Goal: Check status: Check status

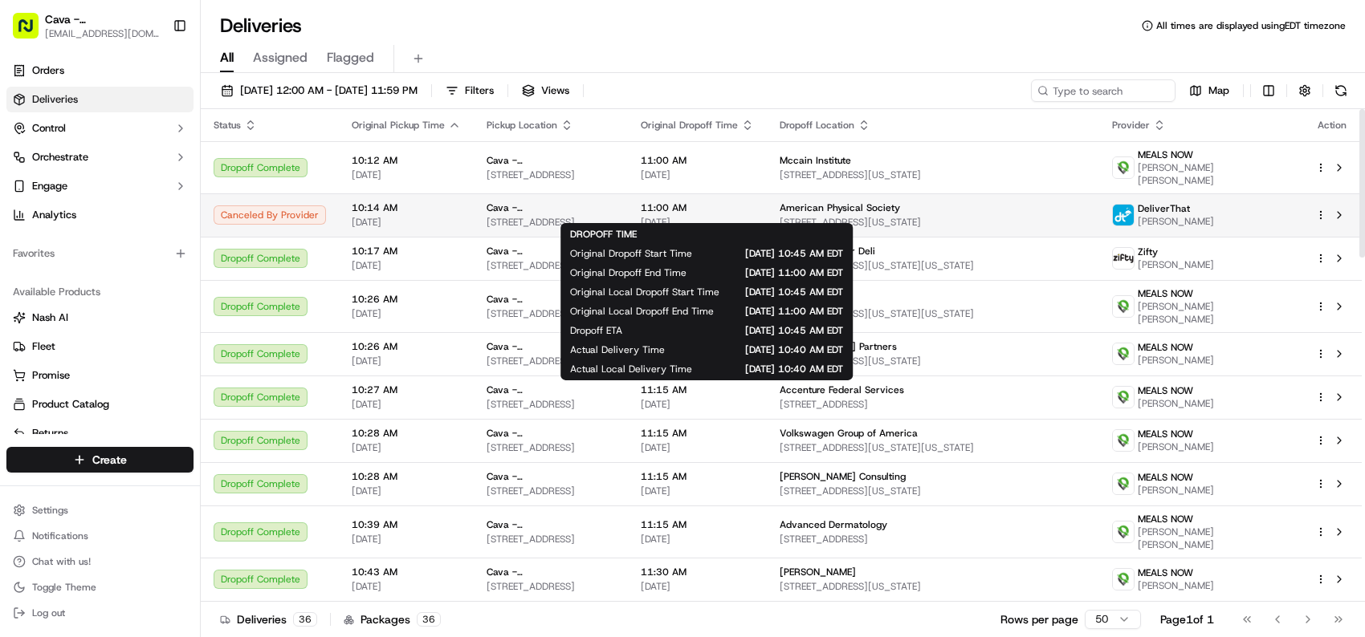
click at [754, 216] on span "[DATE]" at bounding box center [697, 222] width 113 height 13
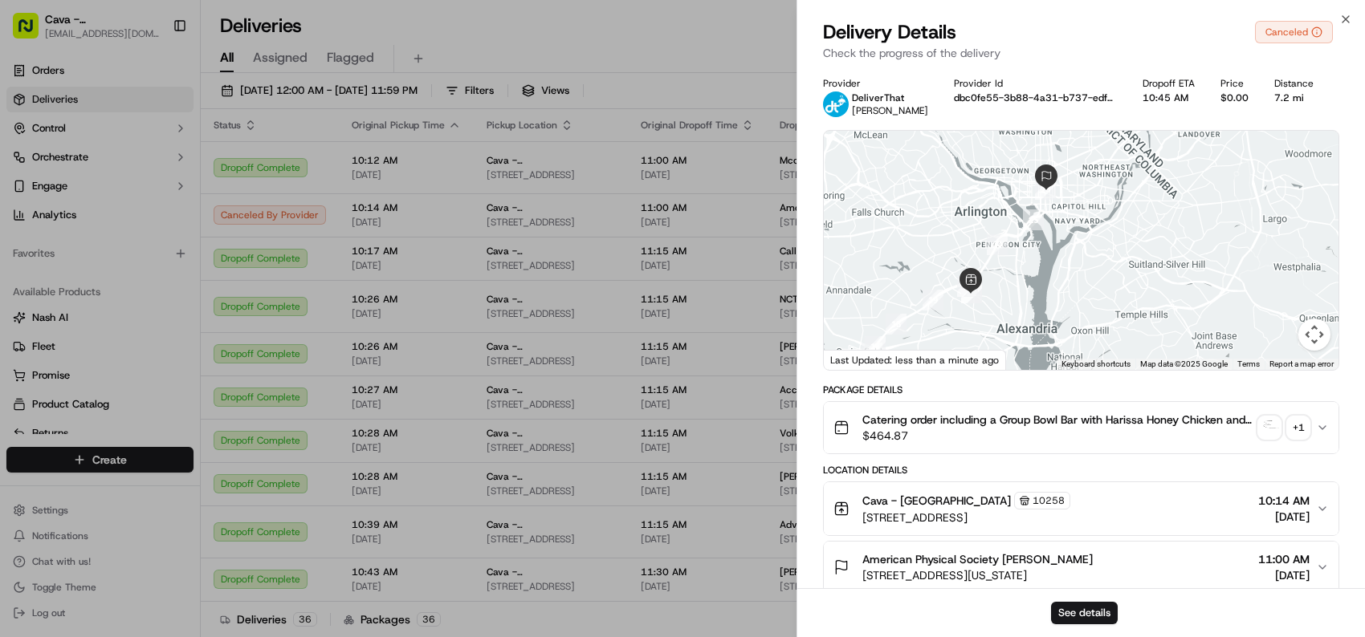
drag, startPoint x: 1081, startPoint y: 305, endPoint x: 1010, endPoint y: 295, distance: 71.3
click at [1010, 295] on div at bounding box center [1081, 250] width 515 height 239
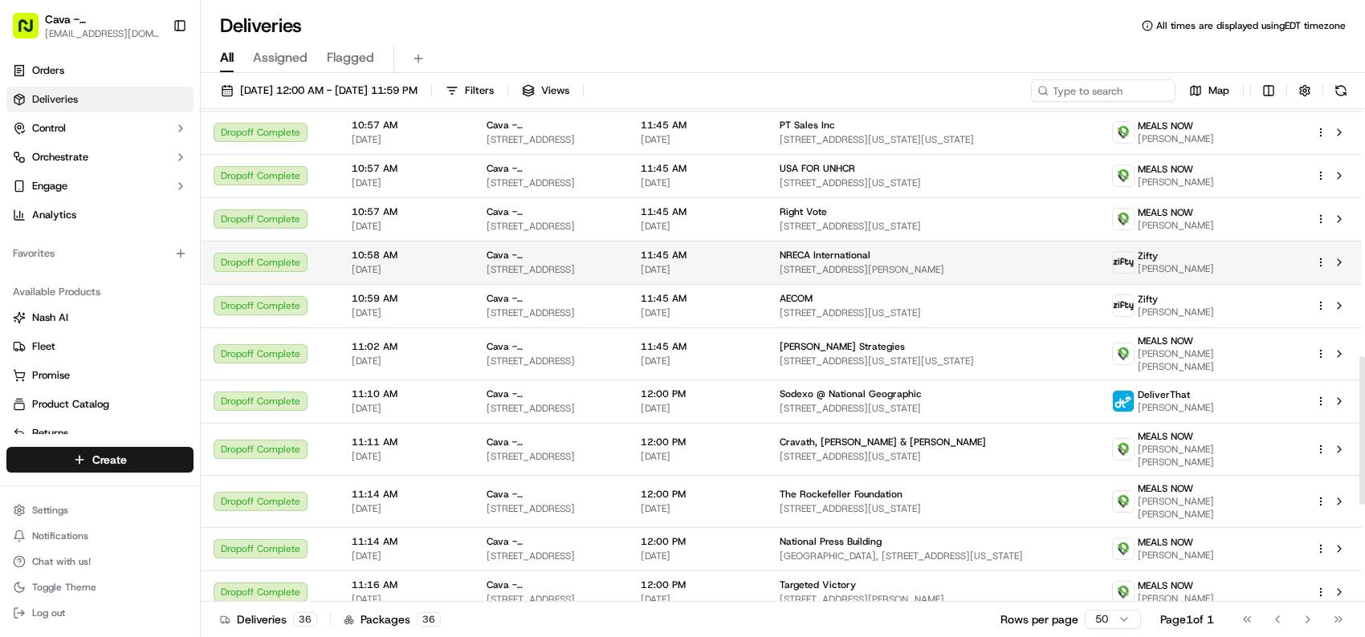
scroll to position [883, 0]
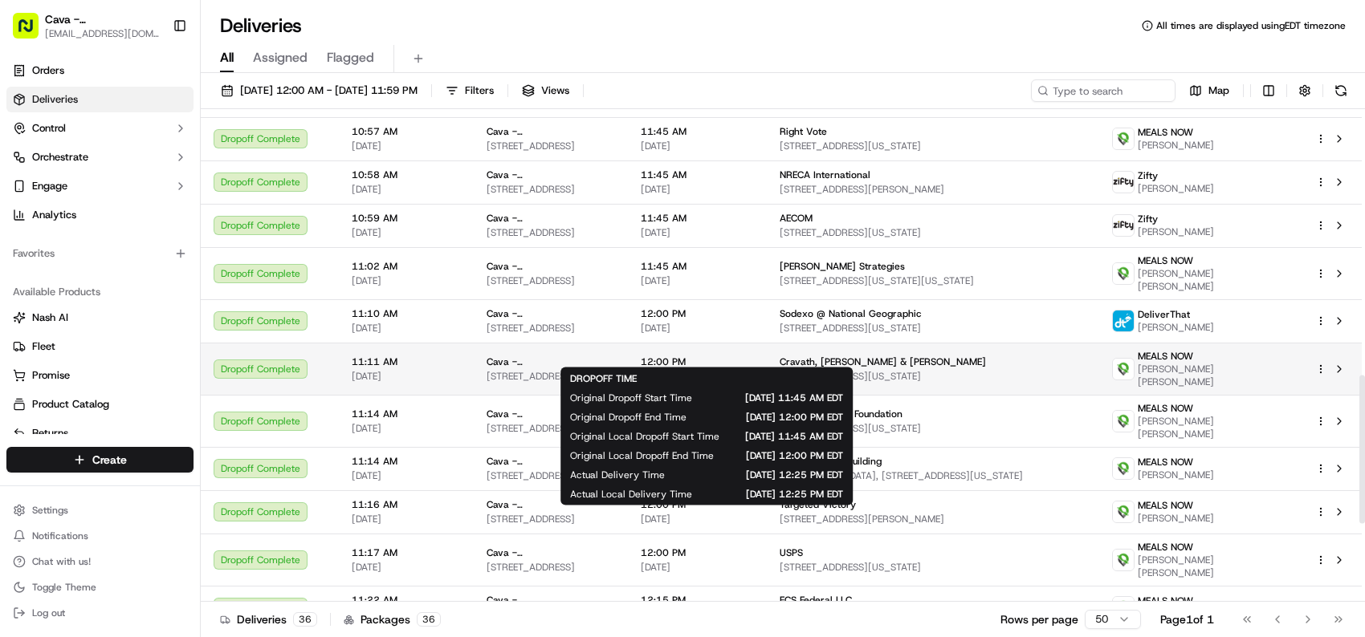
click at [754, 356] on span "12:00 PM" at bounding box center [697, 362] width 113 height 13
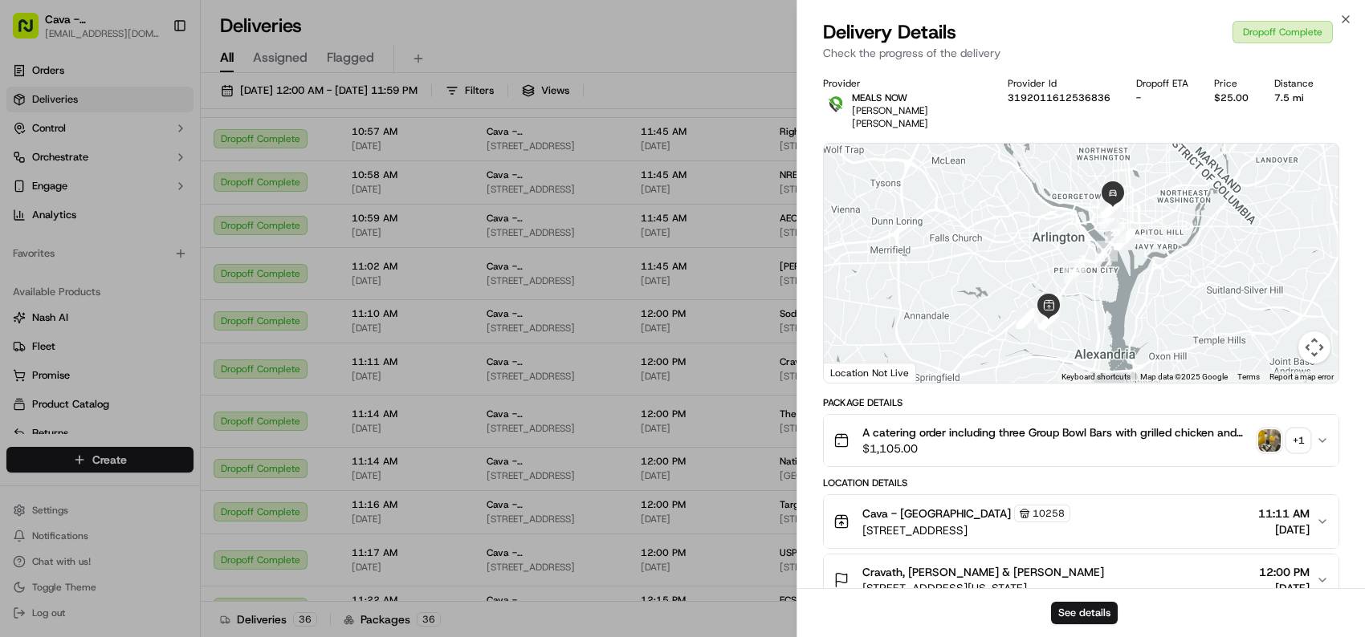
click at [1266, 430] on img "button" at bounding box center [1269, 441] width 22 height 22
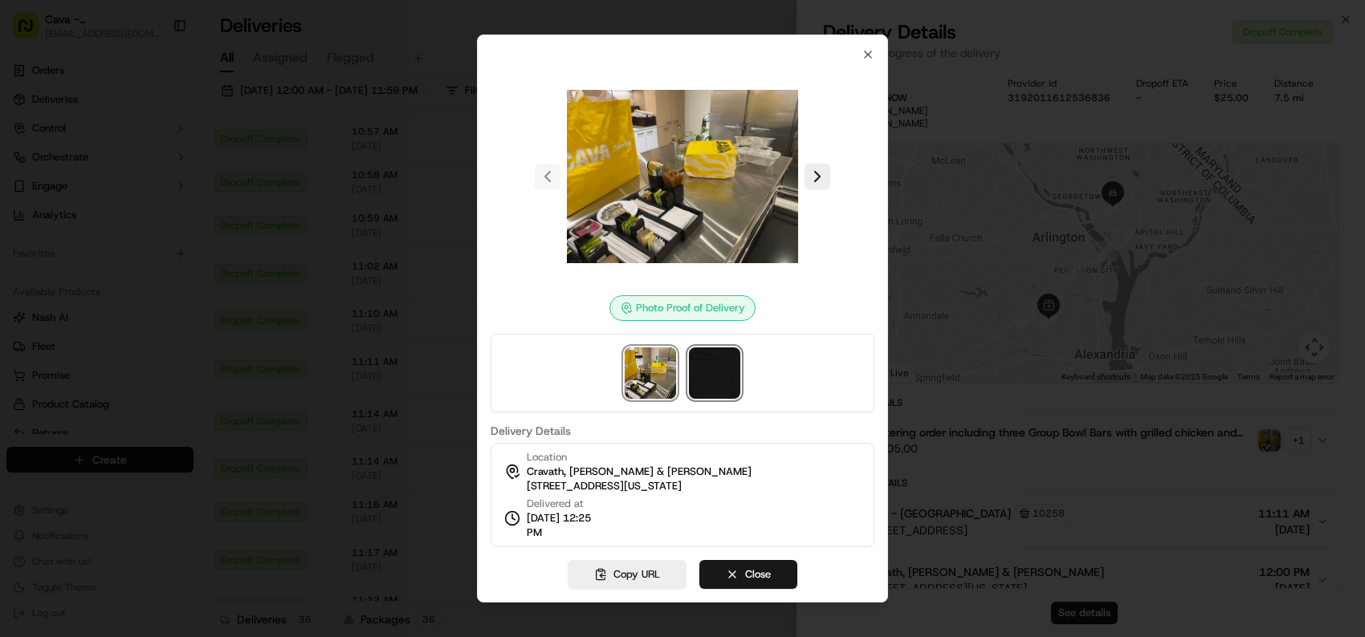
click at [717, 367] on img at bounding box center [714, 373] width 51 height 51
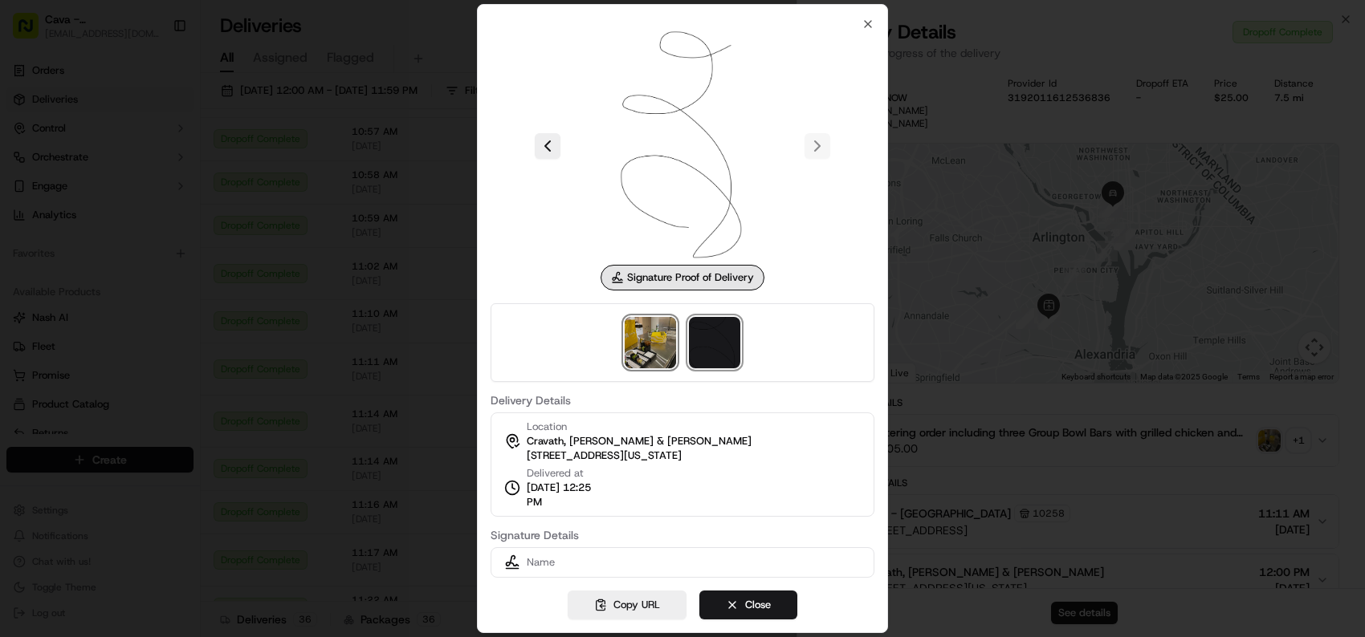
click at [666, 355] on img at bounding box center [650, 342] width 51 height 51
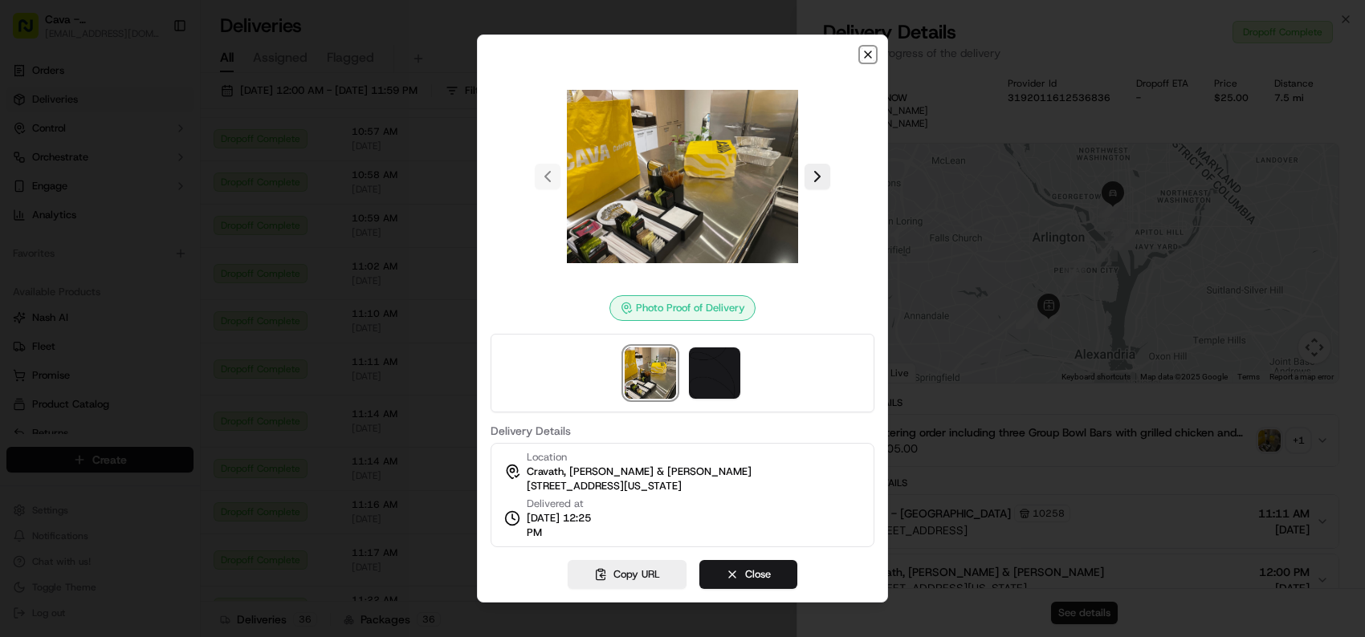
click at [870, 51] on icon "button" at bounding box center [867, 54] width 13 height 13
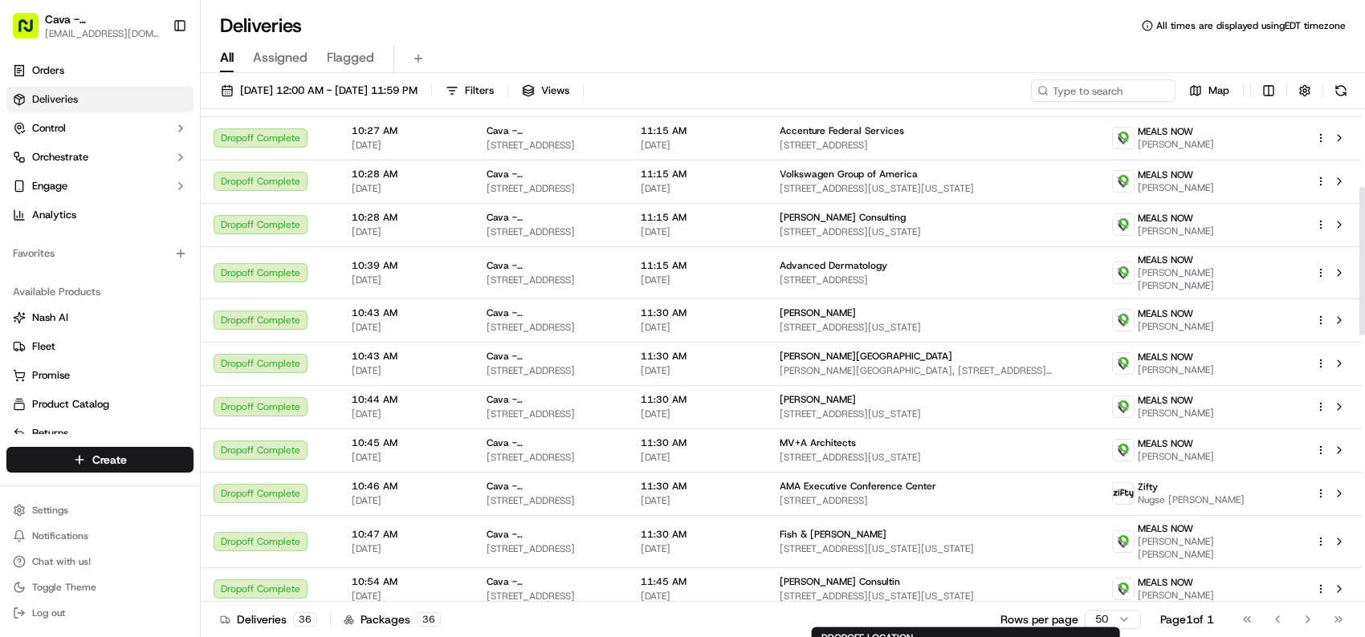
scroll to position [0, 0]
